Goal: Task Accomplishment & Management: Use online tool/utility

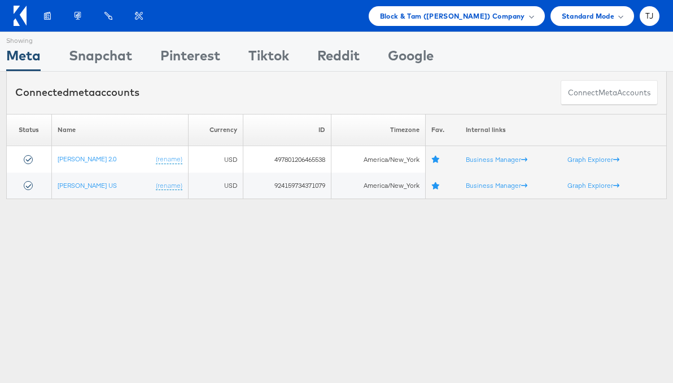
scroll to position [1, 0]
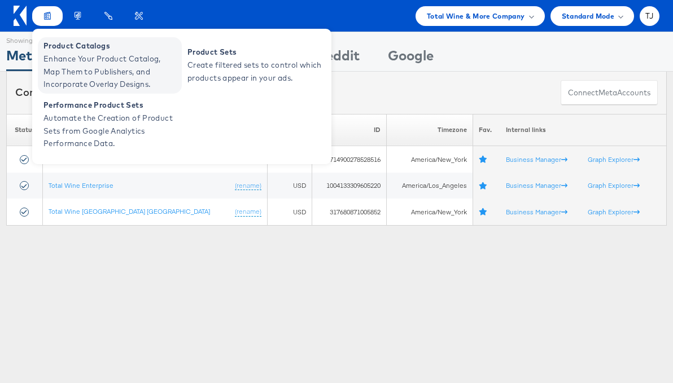
click at [61, 55] on span "Enhance Your Product Catalog, Map Them to Publishers, and Incorporate Overlay D…" at bounding box center [110, 71] width 135 height 38
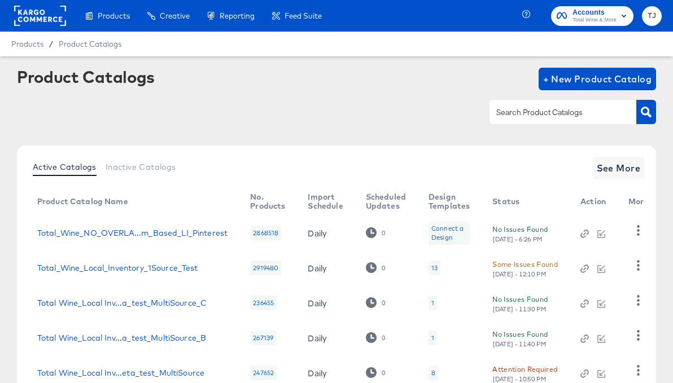
scroll to position [82, 0]
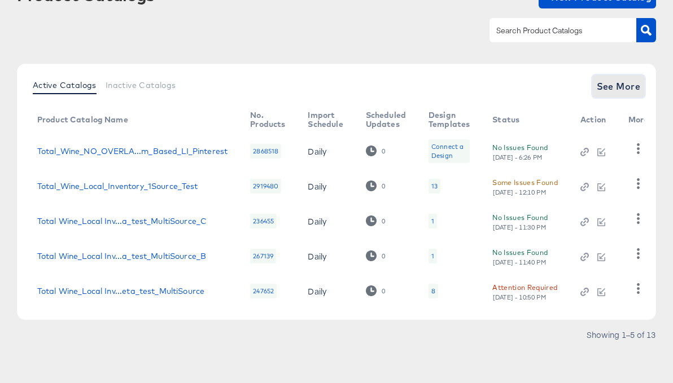
click at [631, 86] on span "See More" at bounding box center [619, 86] width 44 height 16
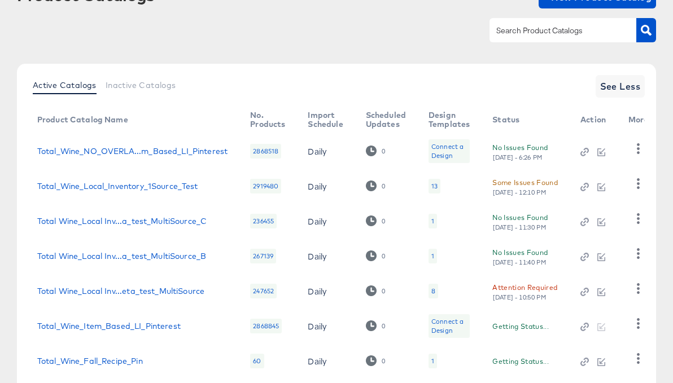
scroll to position [257, 0]
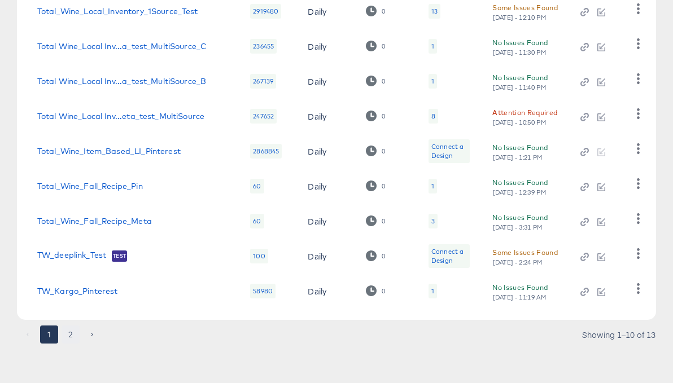
click at [72, 335] on button "2" at bounding box center [71, 335] width 18 height 18
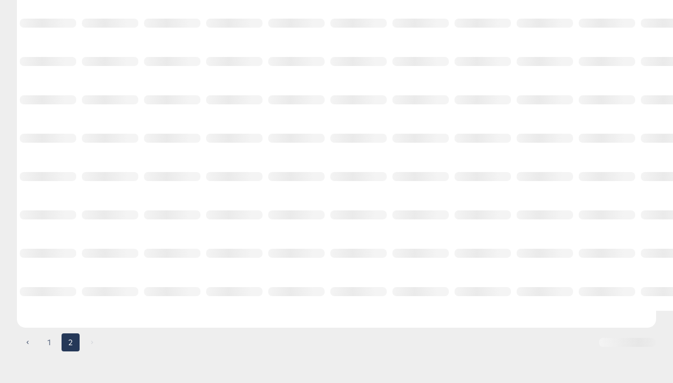
scroll to position [12, 0]
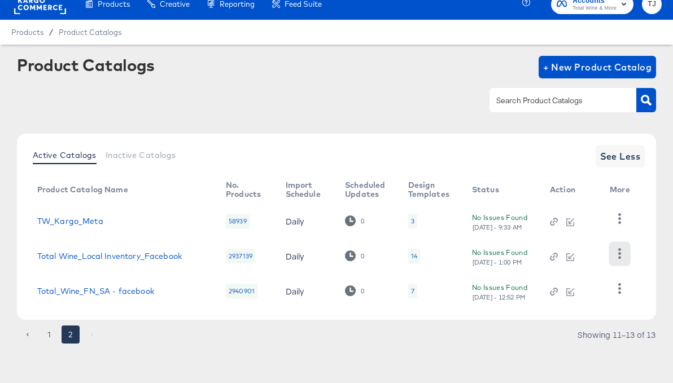
click at [623, 255] on icon "button" at bounding box center [619, 253] width 11 height 11
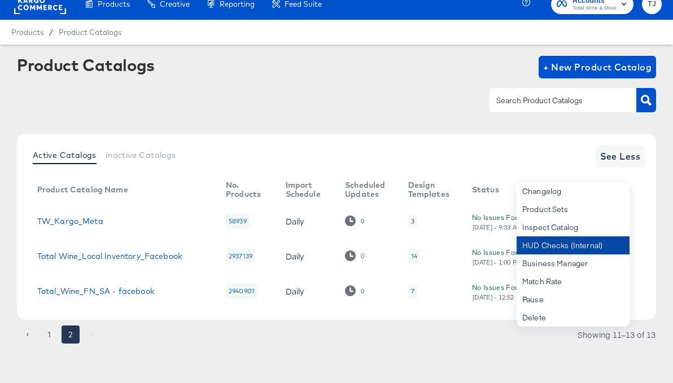
click at [553, 244] on div "HUD Checks (Internal)" at bounding box center [572, 245] width 113 height 18
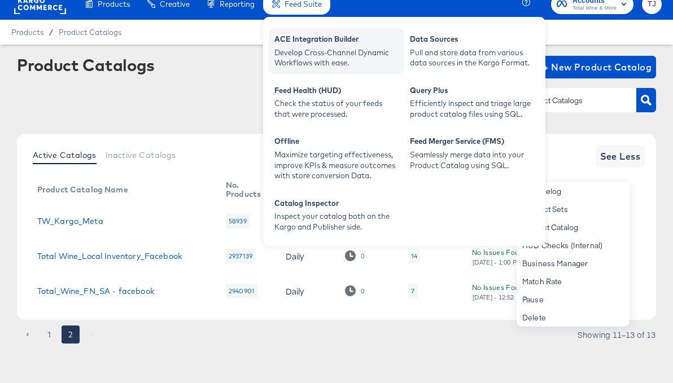
click at [310, 36] on div "ACE Integration Builder" at bounding box center [336, 41] width 124 height 14
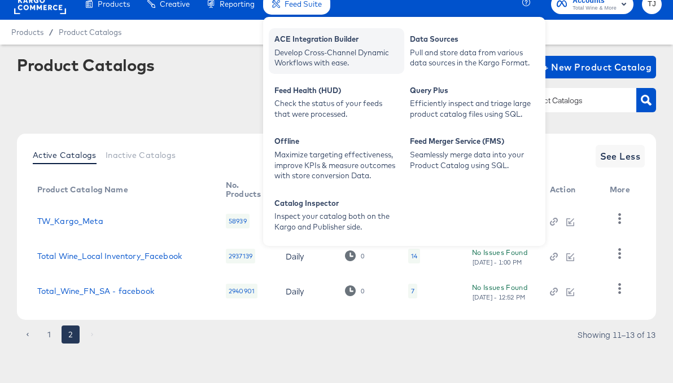
click at [310, 42] on div "ACE Integration Builder" at bounding box center [336, 41] width 124 height 14
